Goal: Information Seeking & Learning: Find specific fact

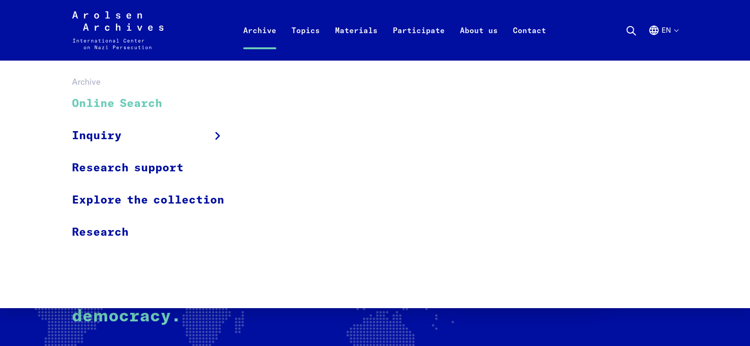
click at [119, 98] on link "Online Search" at bounding box center [154, 104] width 165 height 32
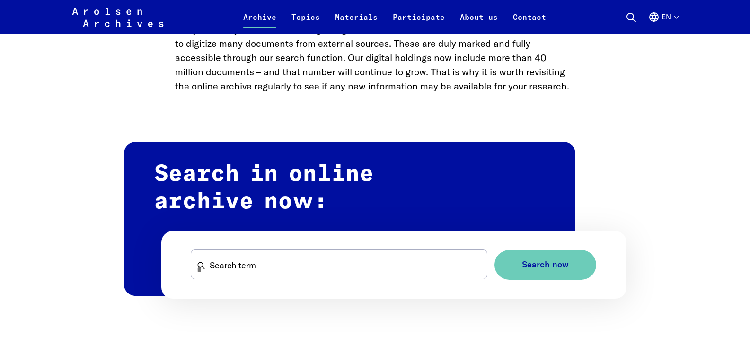
scroll to position [473, 0]
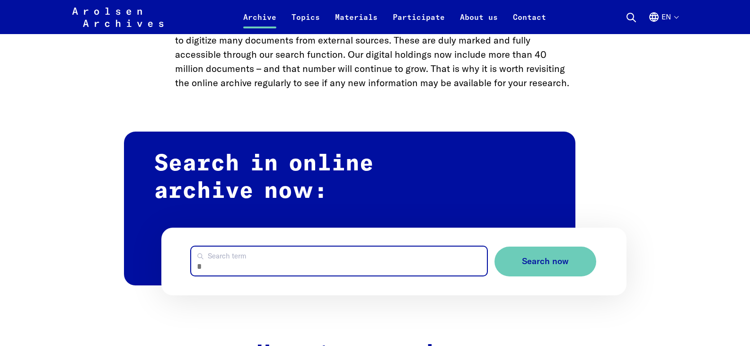
click at [269, 259] on input "Search term" at bounding box center [339, 261] width 296 height 29
type input "**********"
click at [495, 247] on button "Search now" at bounding box center [546, 262] width 102 height 30
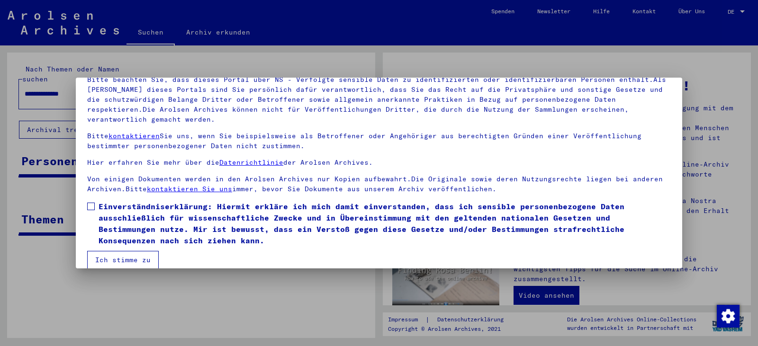
scroll to position [82, 0]
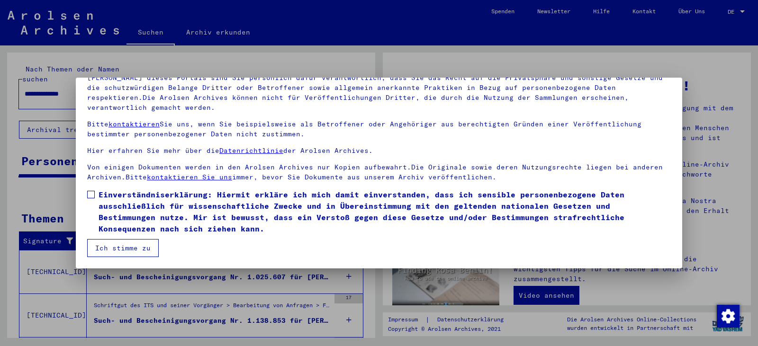
drag, startPoint x: 86, startPoint y: 194, endPoint x: 99, endPoint y: 207, distance: 18.7
click at [86, 194] on mat-dialog-content "Unsere Nutzungsbedingungen wurden durch den Internationalen Ausschuss als obers…" at bounding box center [379, 144] width 606 height 225
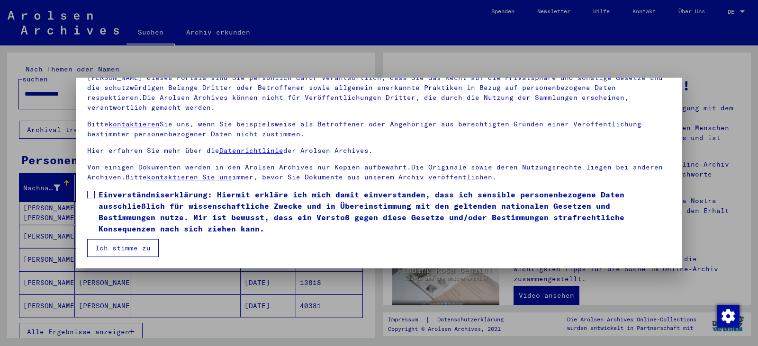
click at [89, 197] on span at bounding box center [91, 195] width 8 height 8
click at [126, 251] on button "Ich stimme zu" at bounding box center [122, 248] width 71 height 18
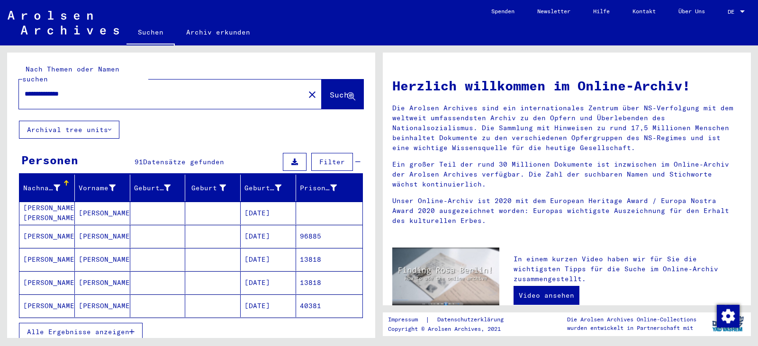
click at [107, 328] on span "Alle Ergebnisse anzeigen" at bounding box center [78, 332] width 102 height 9
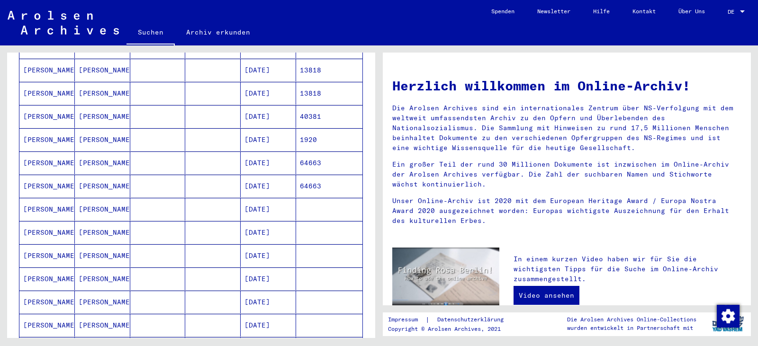
scroll to position [237, 0]
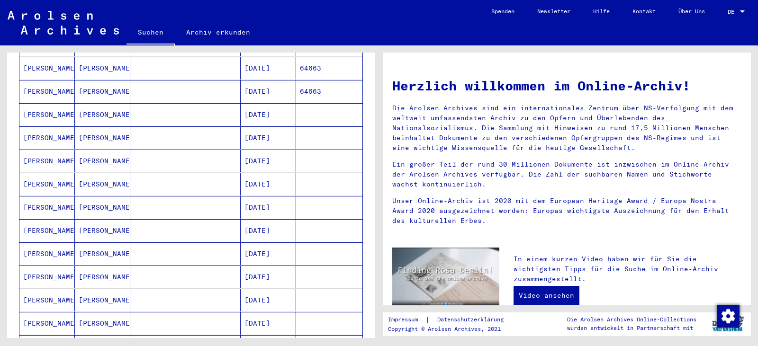
click at [203, 266] on mat-cell at bounding box center [212, 277] width 55 height 23
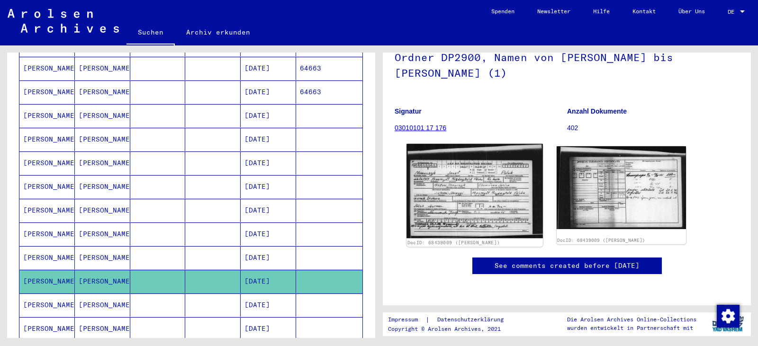
scroll to position [95, 0]
click at [475, 175] on img at bounding box center [474, 191] width 136 height 95
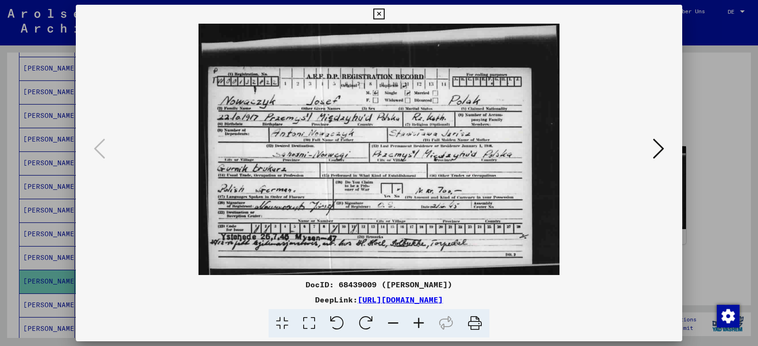
click at [419, 324] on icon at bounding box center [419, 323] width 26 height 29
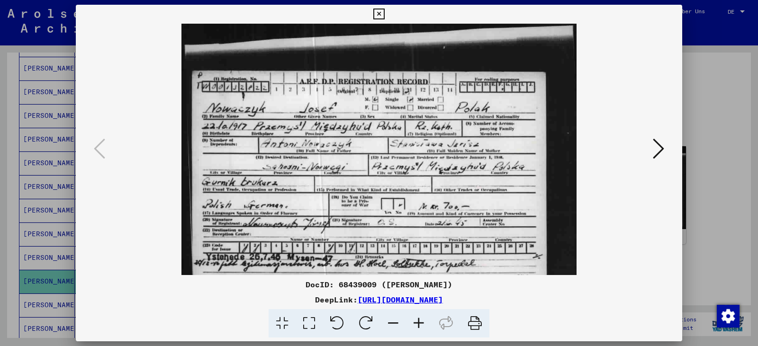
click at [419, 324] on icon at bounding box center [419, 323] width 26 height 29
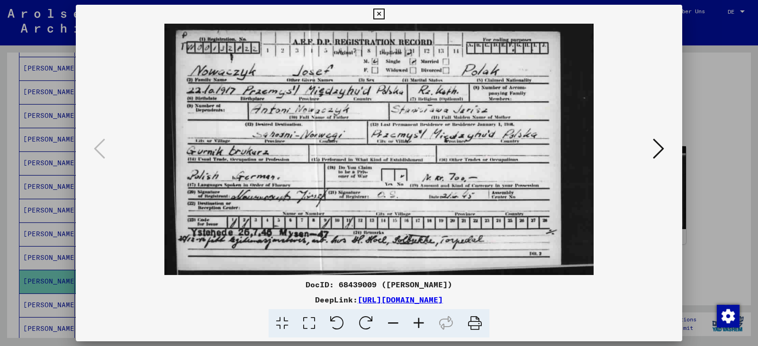
scroll to position [47, 0]
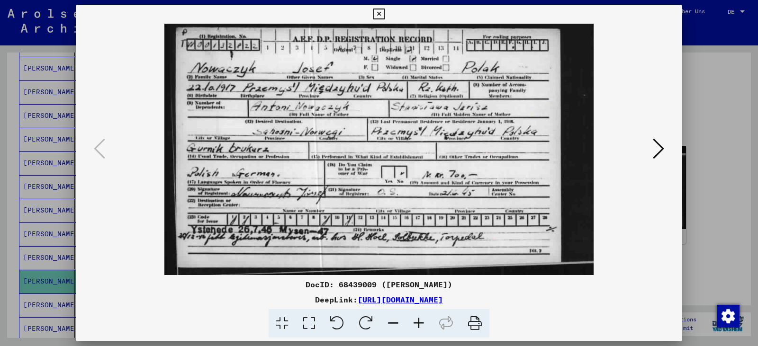
drag, startPoint x: 355, startPoint y: 201, endPoint x: 352, endPoint y: 150, distance: 51.7
click at [352, 150] on img at bounding box center [378, 125] width 429 height 299
click at [703, 58] on div at bounding box center [379, 173] width 758 height 346
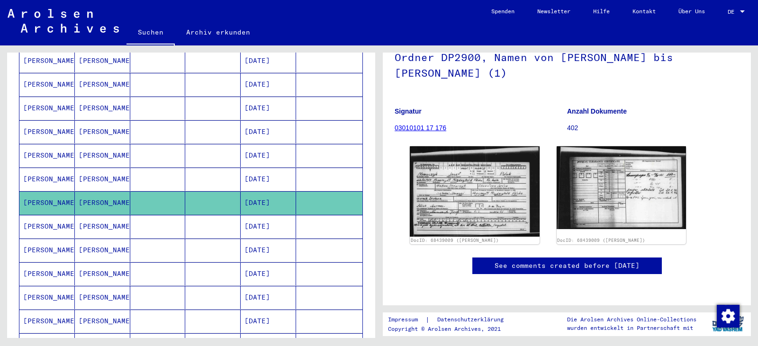
scroll to position [382, 0]
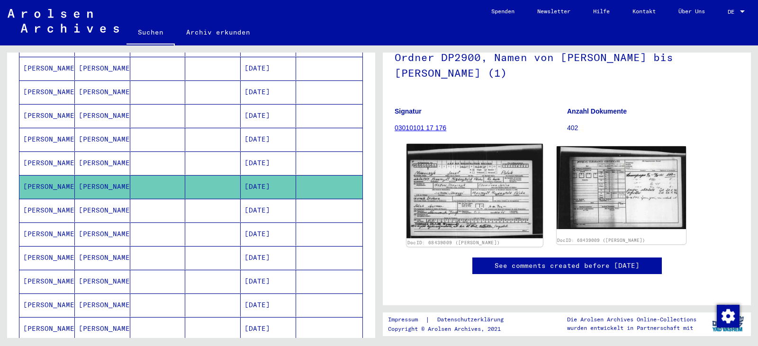
click at [469, 174] on img at bounding box center [474, 191] width 136 height 95
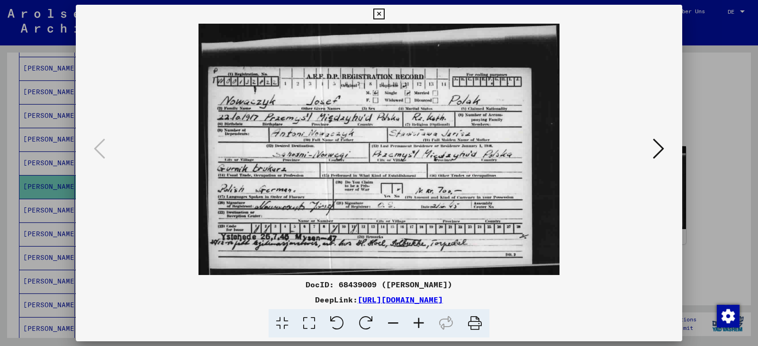
click at [420, 322] on icon at bounding box center [419, 323] width 26 height 29
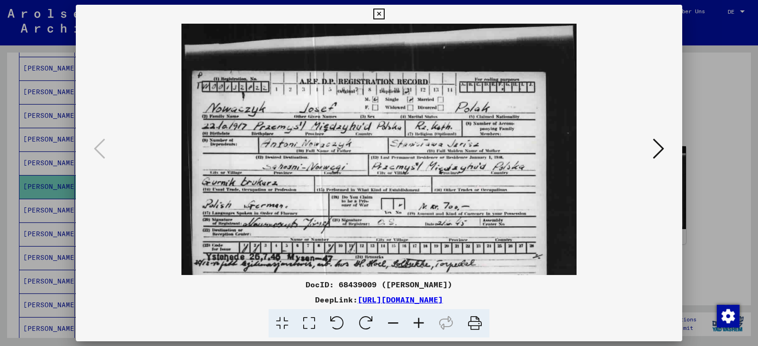
click at [420, 322] on icon at bounding box center [419, 323] width 26 height 29
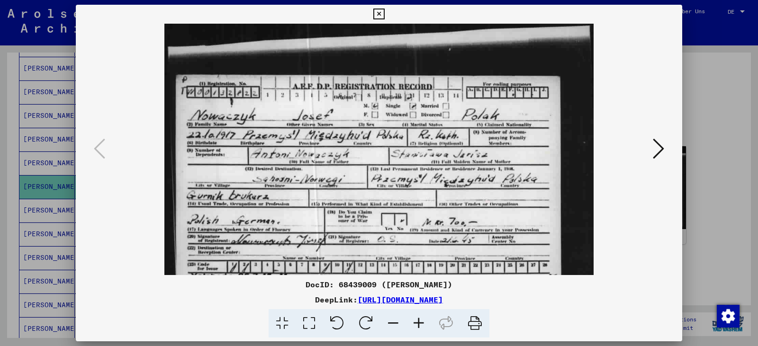
click at [420, 322] on icon at bounding box center [419, 323] width 26 height 29
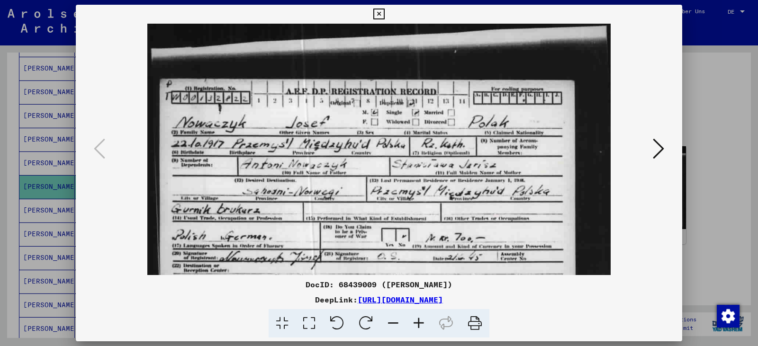
click at [420, 322] on icon at bounding box center [419, 323] width 26 height 29
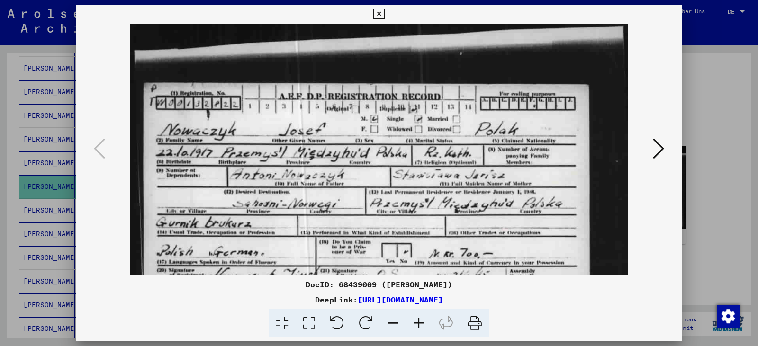
click at [420, 322] on icon at bounding box center [419, 323] width 26 height 29
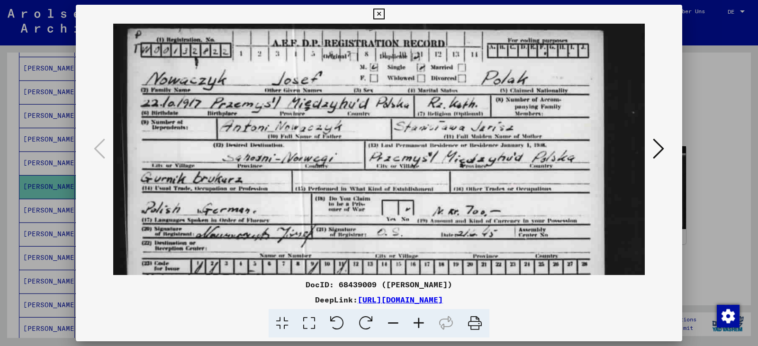
drag, startPoint x: 505, startPoint y: 231, endPoint x: 509, endPoint y: 173, distance: 58.4
click at [509, 173] on img at bounding box center [378, 150] width 531 height 370
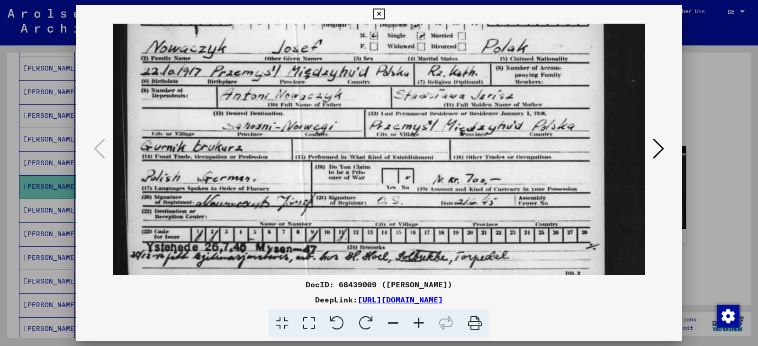
scroll to position [118, 0]
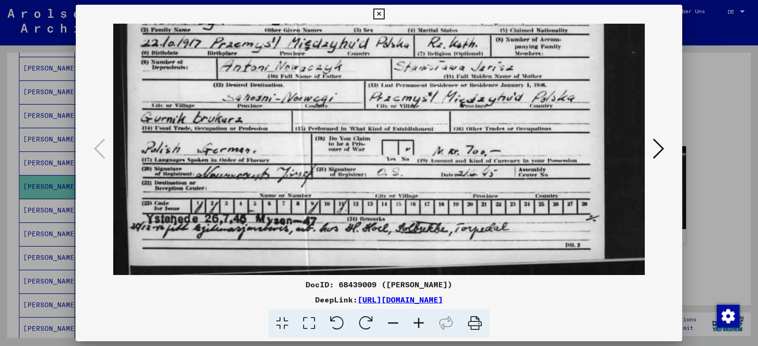
drag, startPoint x: 493, startPoint y: 228, endPoint x: 497, endPoint y: 143, distance: 84.4
click at [497, 143] on img at bounding box center [378, 90] width 531 height 370
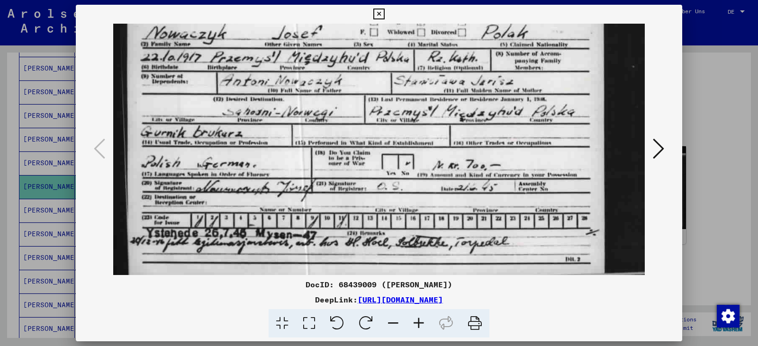
scroll to position [106, 0]
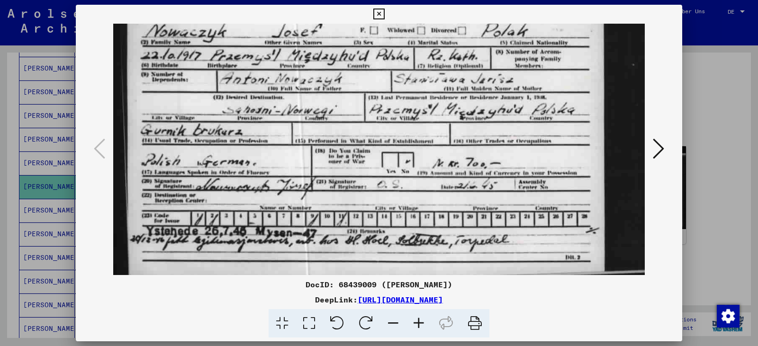
drag, startPoint x: 402, startPoint y: 129, endPoint x: 402, endPoint y: 142, distance: 12.3
click at [402, 142] on img at bounding box center [378, 103] width 531 height 370
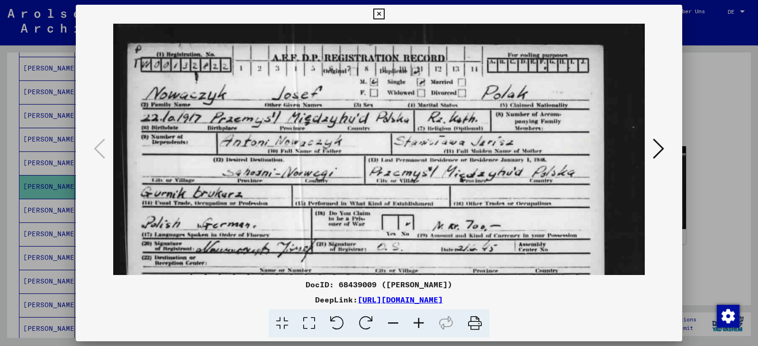
scroll to position [45, 0]
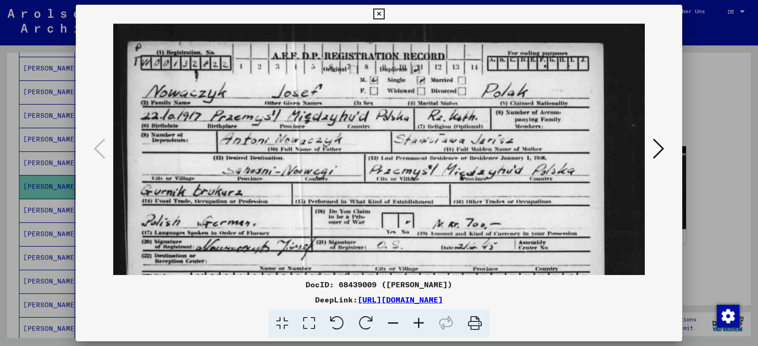
drag, startPoint x: 346, startPoint y: 138, endPoint x: 344, endPoint y: 199, distance: 60.6
click at [344, 199] on img at bounding box center [378, 163] width 531 height 370
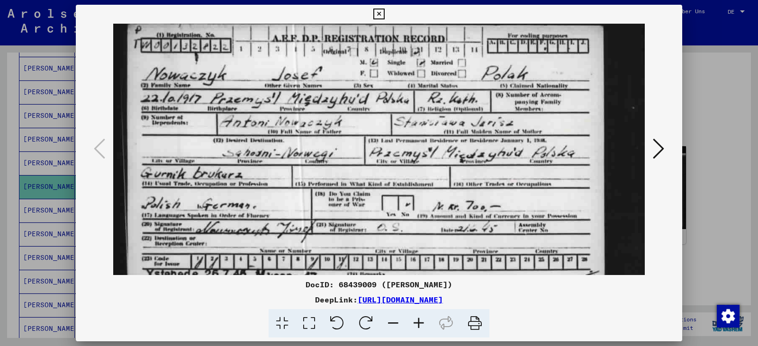
scroll to position [68, 0]
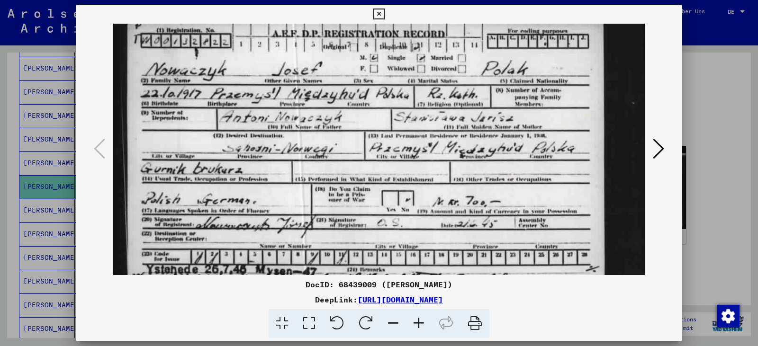
drag, startPoint x: 428, startPoint y: 164, endPoint x: 429, endPoint y: 156, distance: 8.1
click at [429, 156] on img at bounding box center [378, 141] width 531 height 370
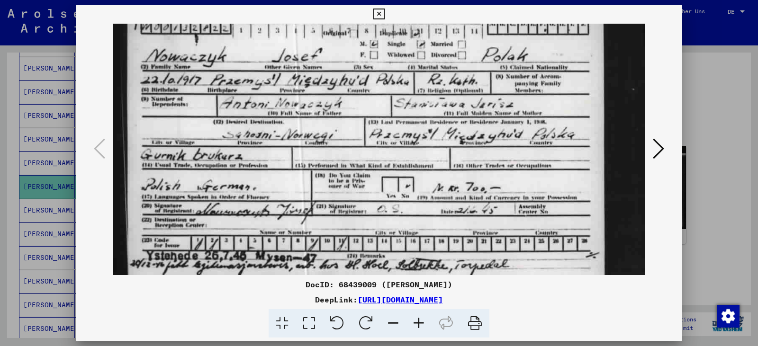
scroll to position [84, 0]
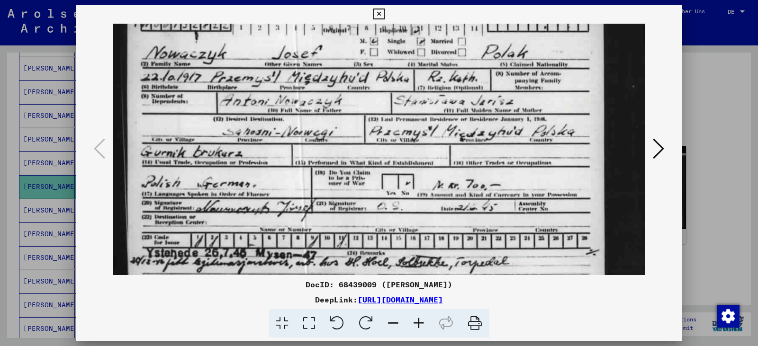
drag, startPoint x: 411, startPoint y: 179, endPoint x: 415, endPoint y: 163, distance: 16.0
click at [415, 163] on img at bounding box center [378, 124] width 531 height 370
click at [705, 139] on div at bounding box center [379, 173] width 758 height 346
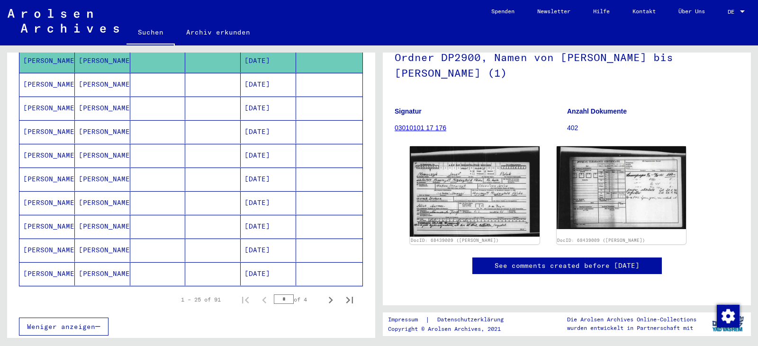
scroll to position [524, 0]
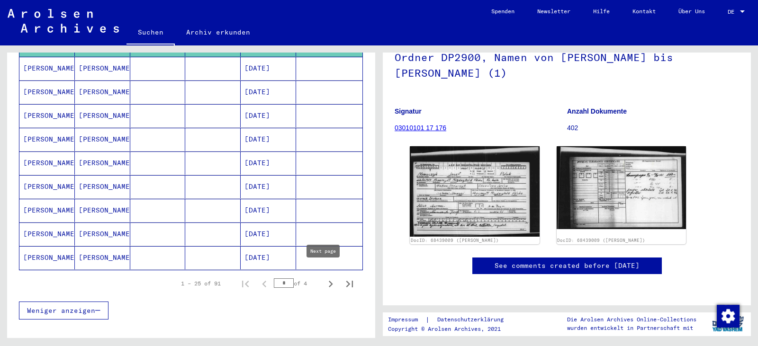
click at [324, 277] on icon "Next page" at bounding box center [330, 283] width 13 height 13
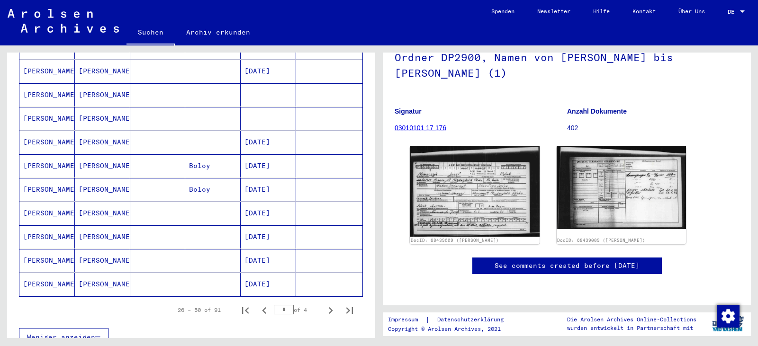
scroll to position [476, 0]
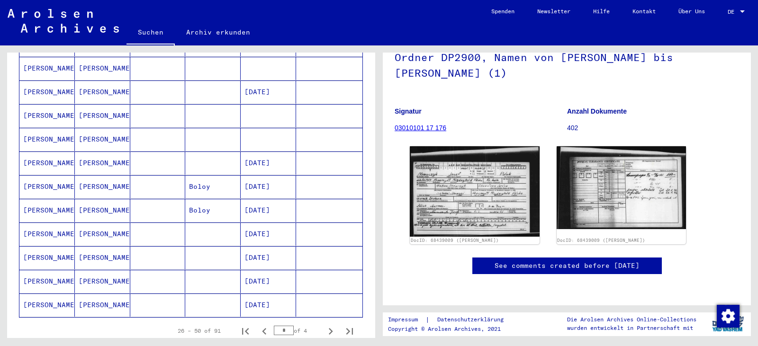
click at [257, 128] on mat-cell at bounding box center [268, 139] width 55 height 23
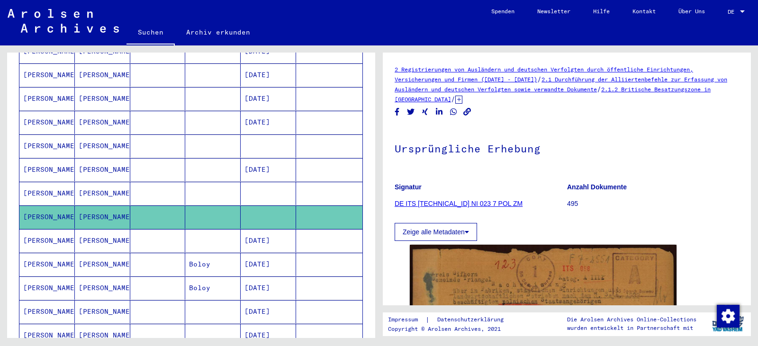
scroll to position [382, 0]
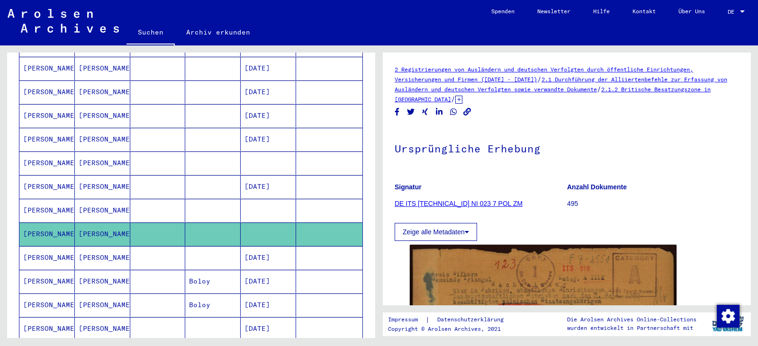
click at [266, 199] on mat-cell at bounding box center [268, 210] width 55 height 23
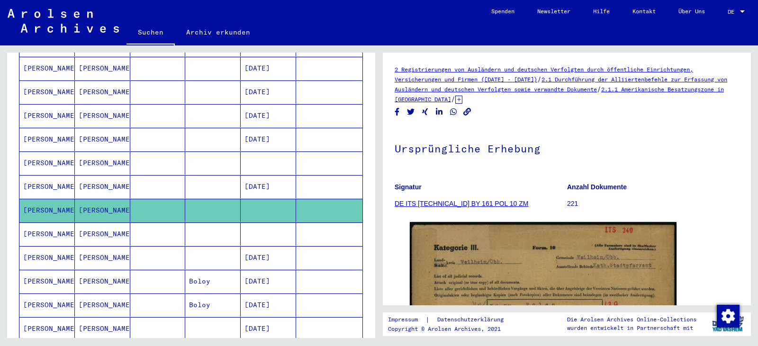
click at [263, 152] on mat-cell at bounding box center [268, 163] width 55 height 23
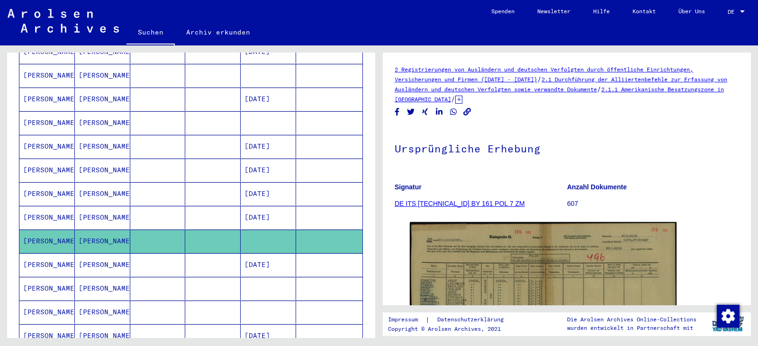
scroll to position [287, 0]
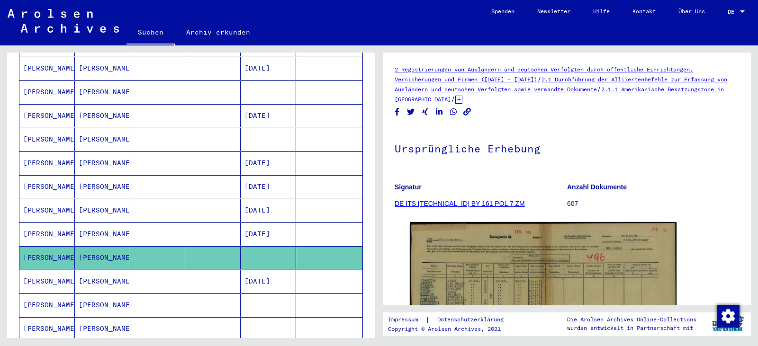
click at [268, 129] on mat-cell at bounding box center [268, 139] width 55 height 23
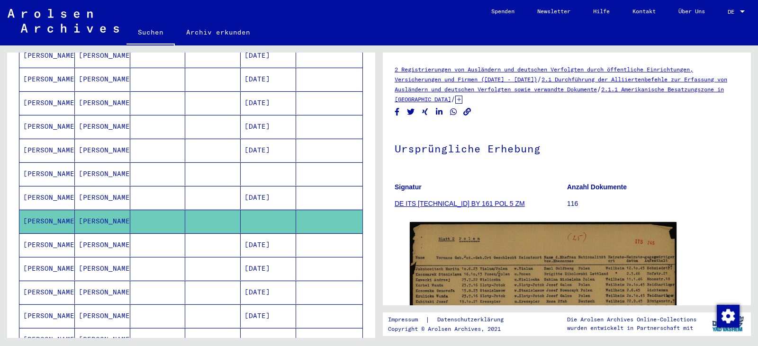
scroll to position [192, 0]
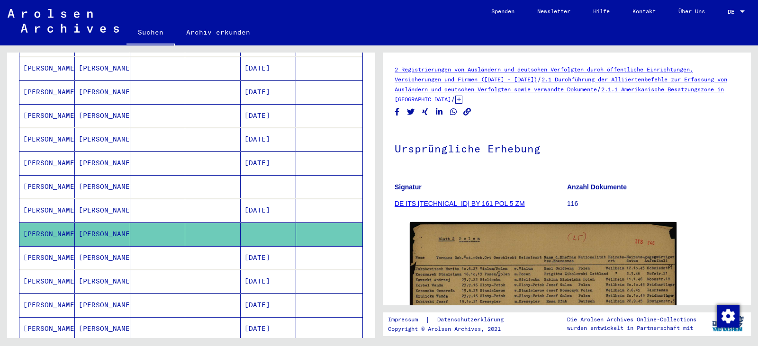
click at [265, 175] on mat-cell at bounding box center [268, 186] width 55 height 23
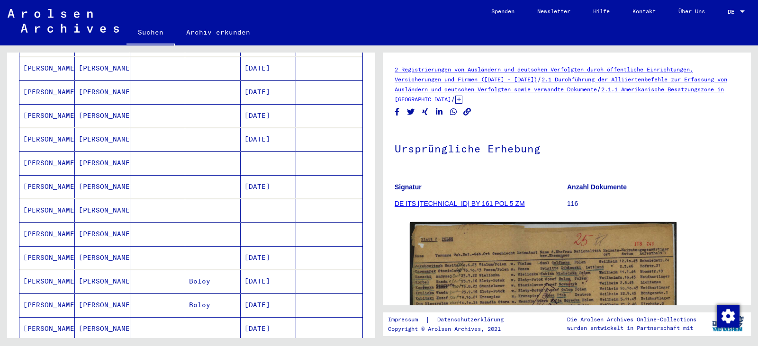
scroll to position [713, 0]
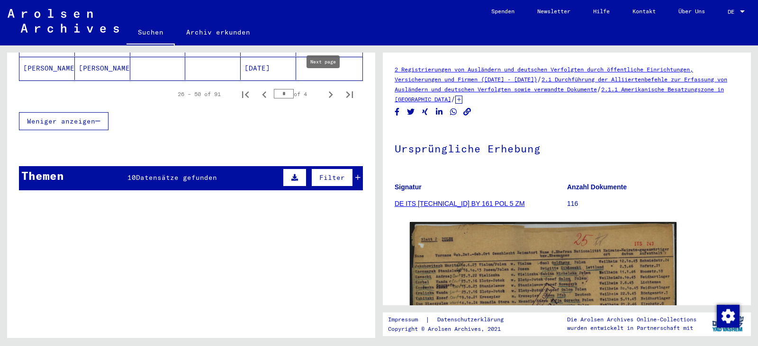
click at [324, 88] on icon "Next page" at bounding box center [330, 94] width 13 height 13
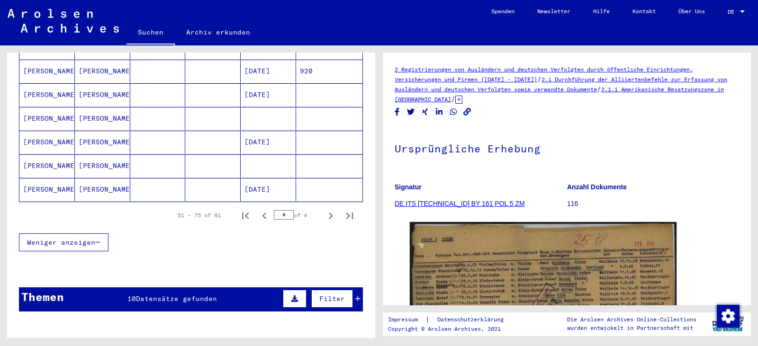
scroll to position [571, 0]
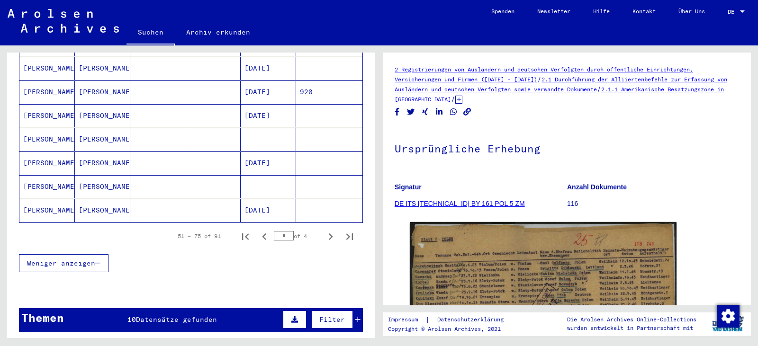
click at [193, 175] on mat-cell at bounding box center [212, 186] width 55 height 23
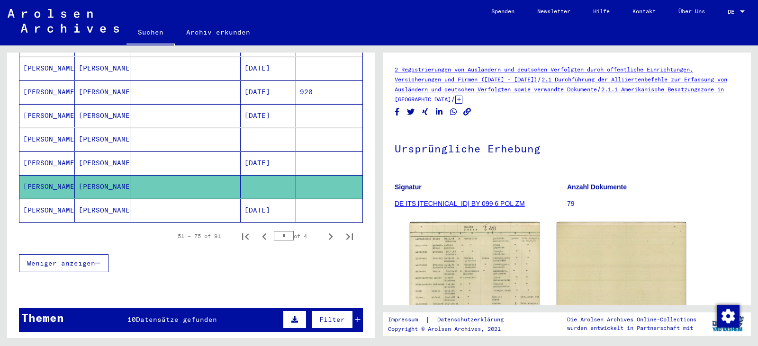
click at [208, 128] on mat-cell at bounding box center [212, 139] width 55 height 23
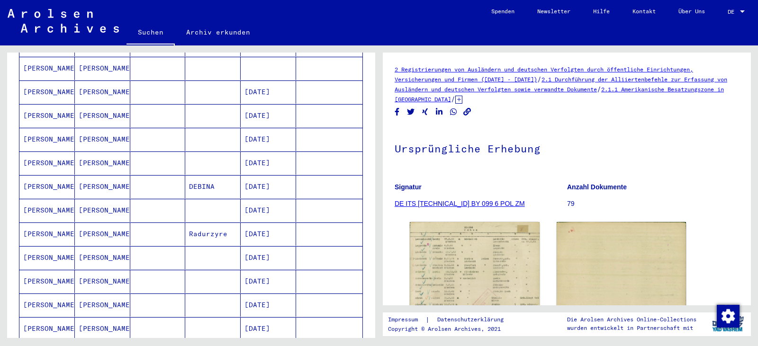
scroll to position [145, 0]
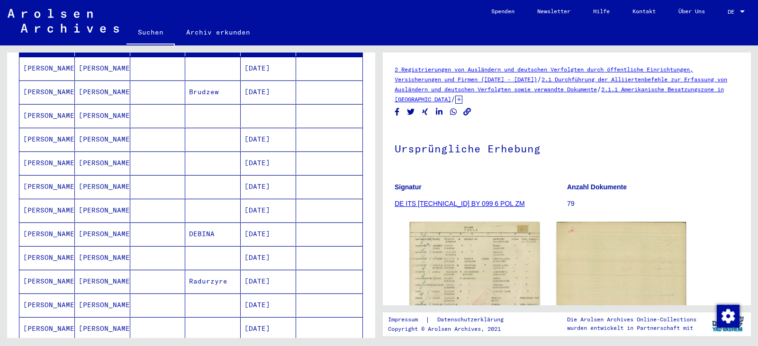
click at [267, 104] on mat-cell at bounding box center [268, 115] width 55 height 23
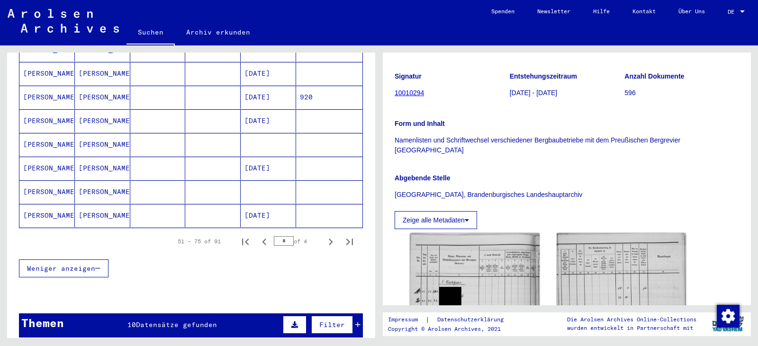
scroll to position [713, 0]
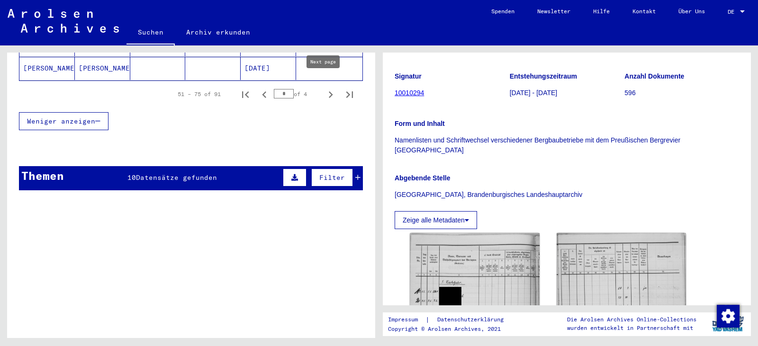
click at [324, 88] on icon "Next page" at bounding box center [330, 94] width 13 height 13
type input "*"
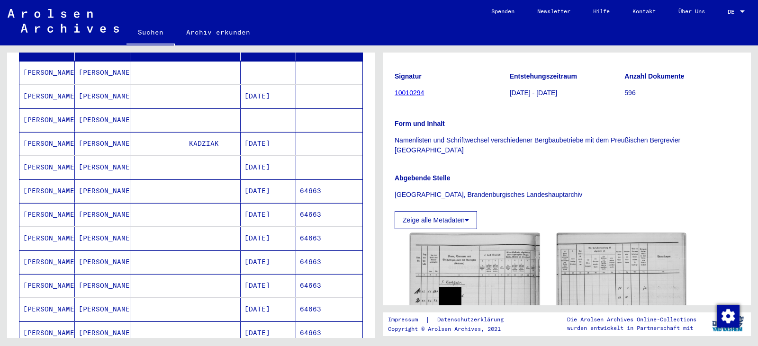
scroll to position [125, 0]
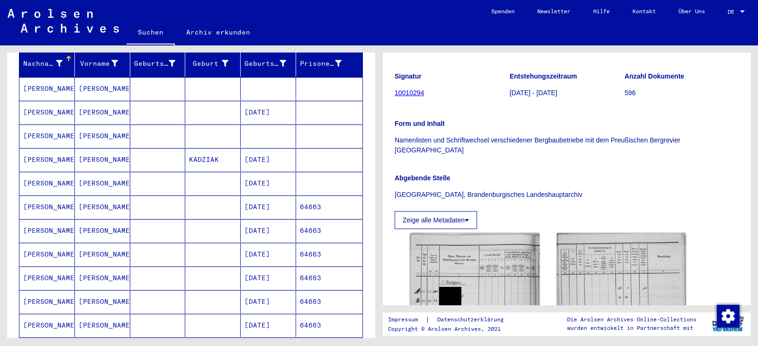
click at [259, 125] on mat-cell at bounding box center [268, 136] width 55 height 23
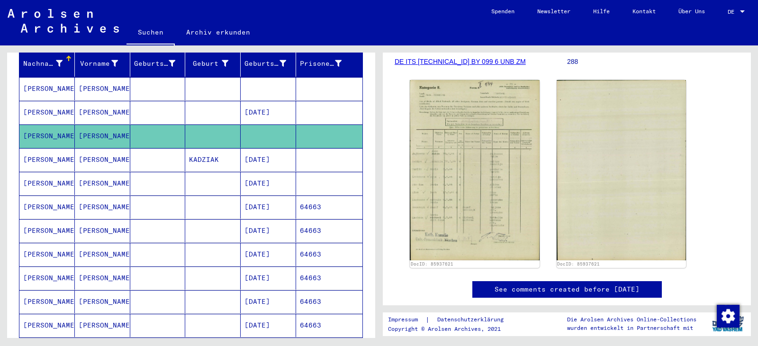
click at [256, 77] on mat-cell at bounding box center [268, 88] width 55 height 23
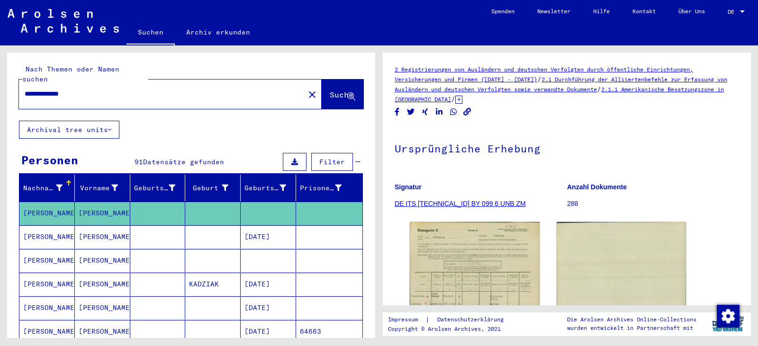
drag, startPoint x: 46, startPoint y: 86, endPoint x: 0, endPoint y: 66, distance: 50.5
click at [0, 66] on div "**********" at bounding box center [189, 191] width 379 height 293
type input "**********"
